Goal: Obtain resource: Obtain resource

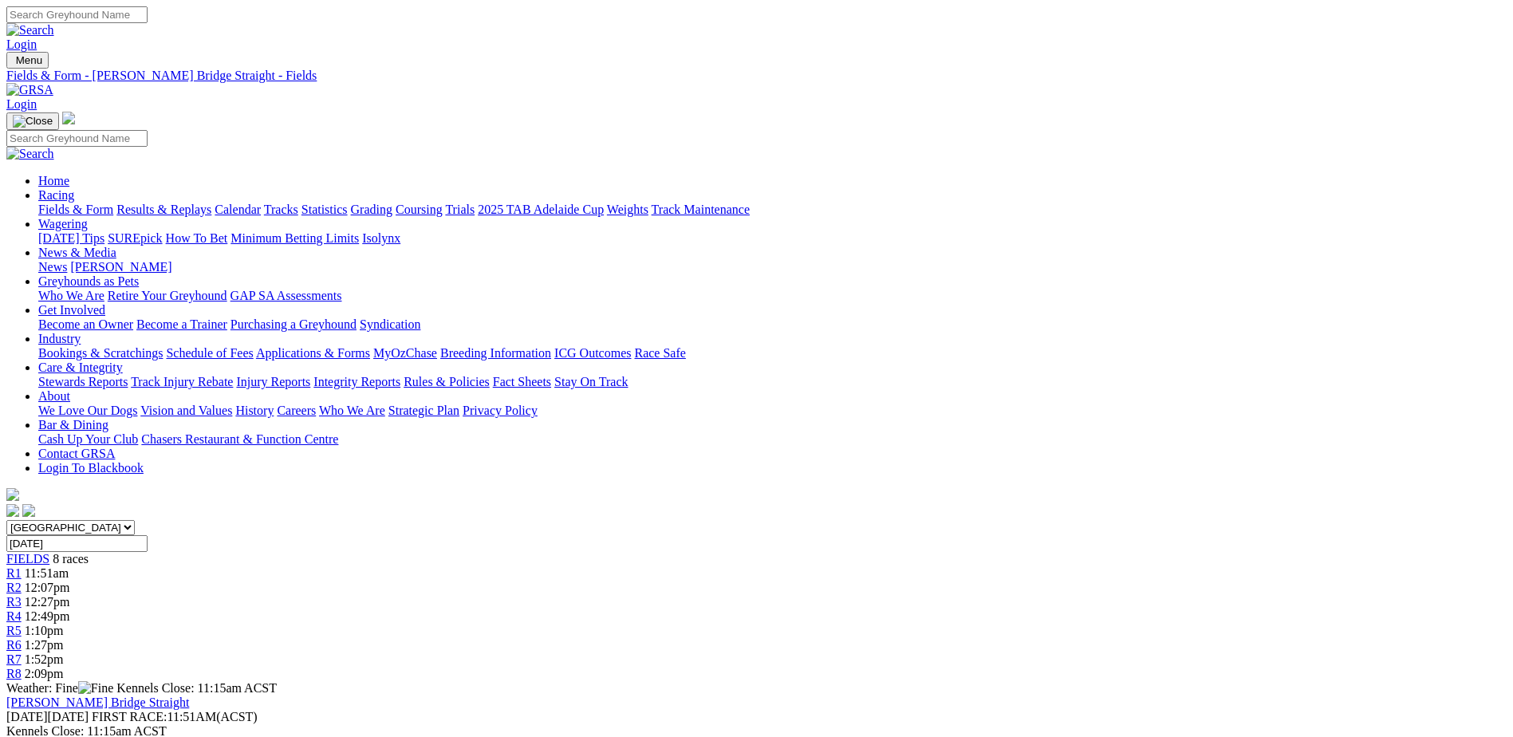
click at [53, 83] on img at bounding box center [29, 90] width 47 height 14
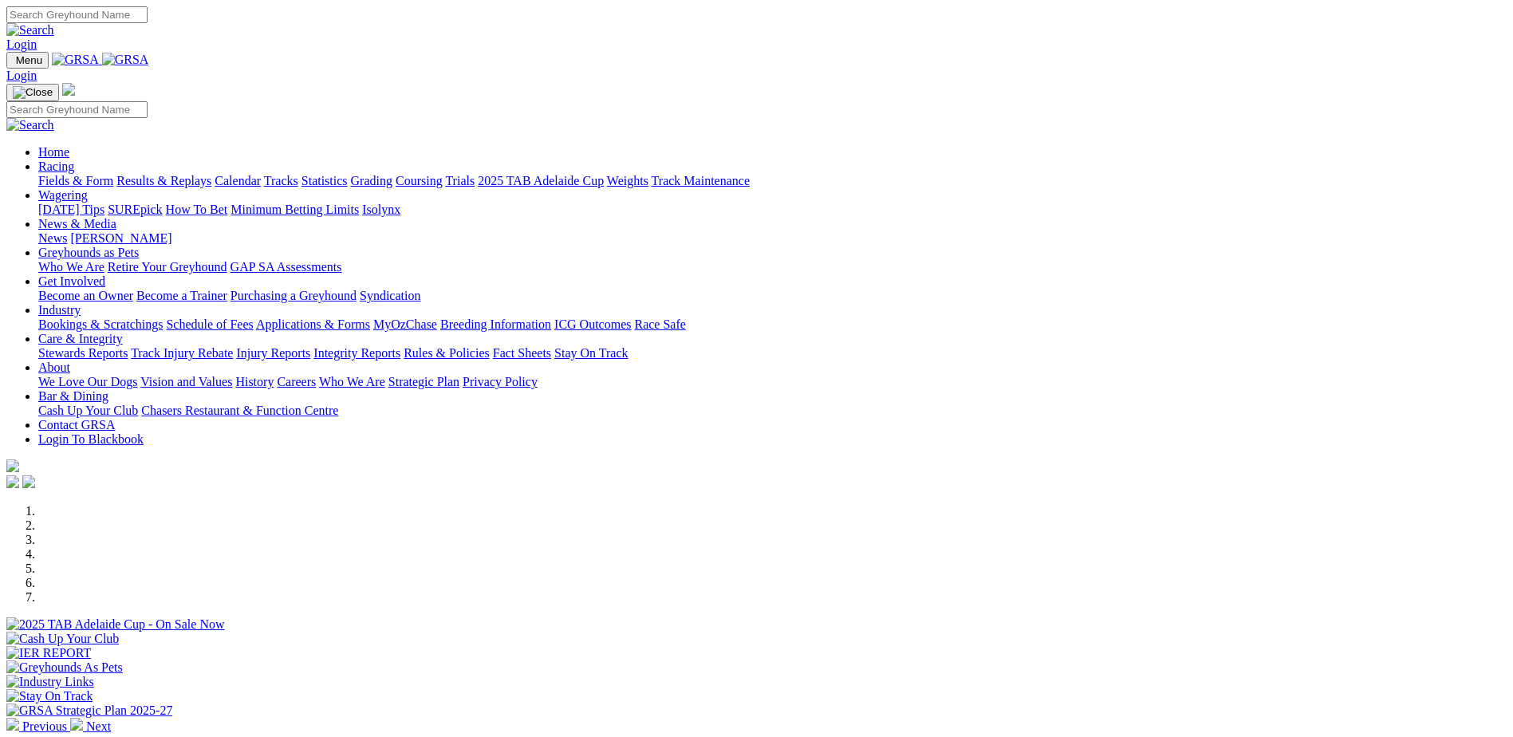
scroll to position [319, 0]
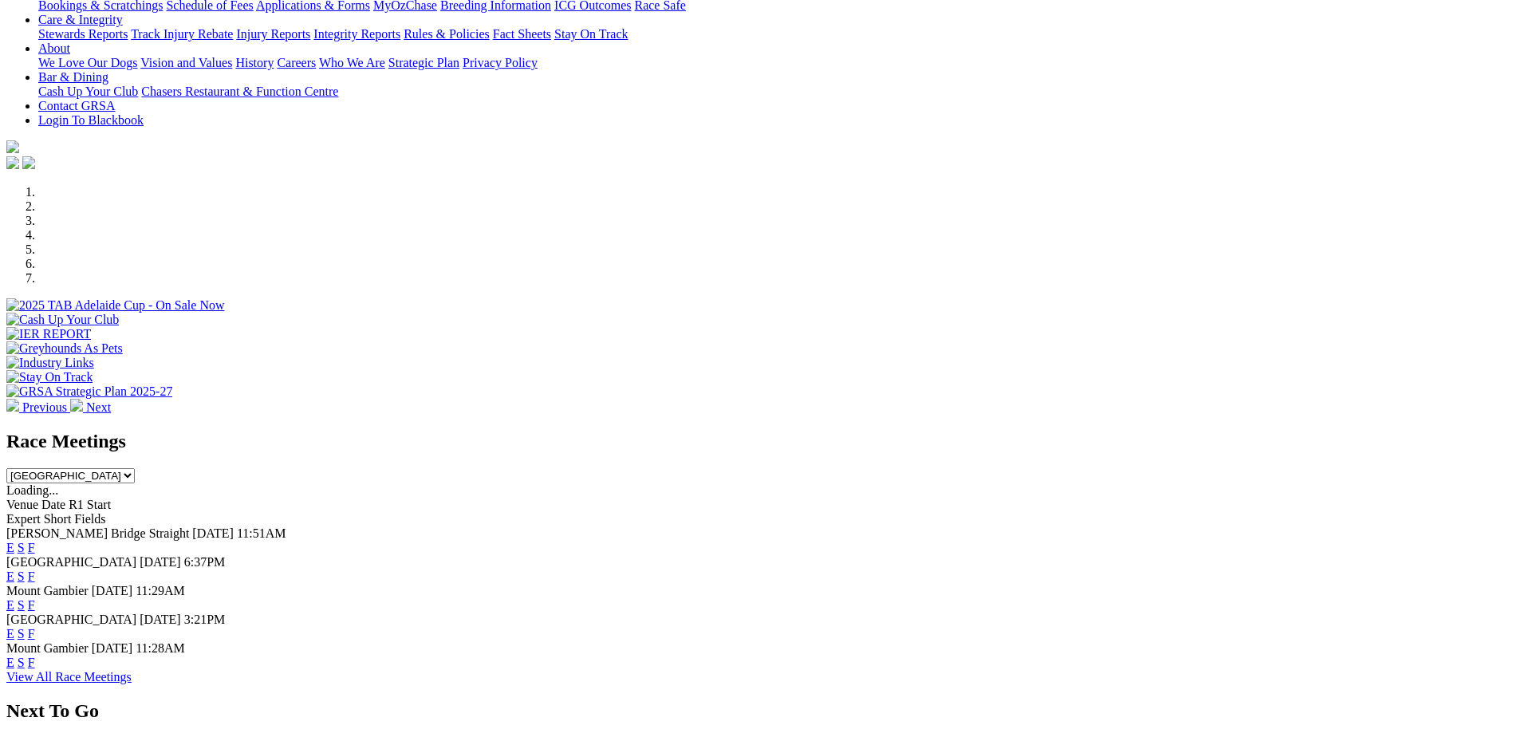
click at [14, 570] on link "E" at bounding box center [10, 577] width 8 height 14
